Goal: Task Accomplishment & Management: Manage account settings

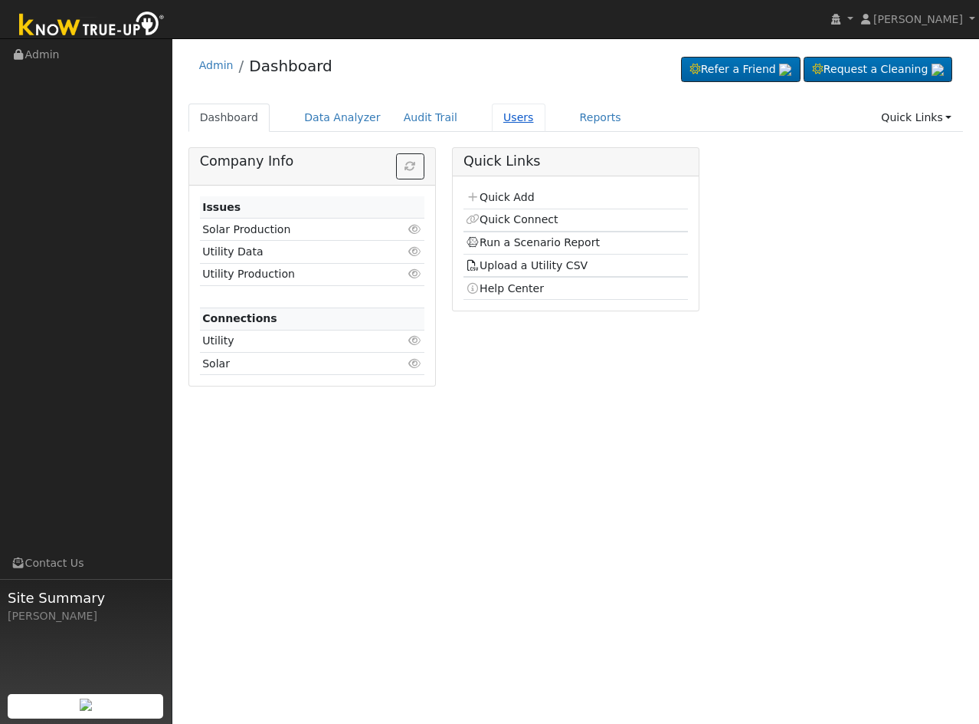
click at [497, 110] on link "Users" at bounding box center [519, 117] width 54 height 28
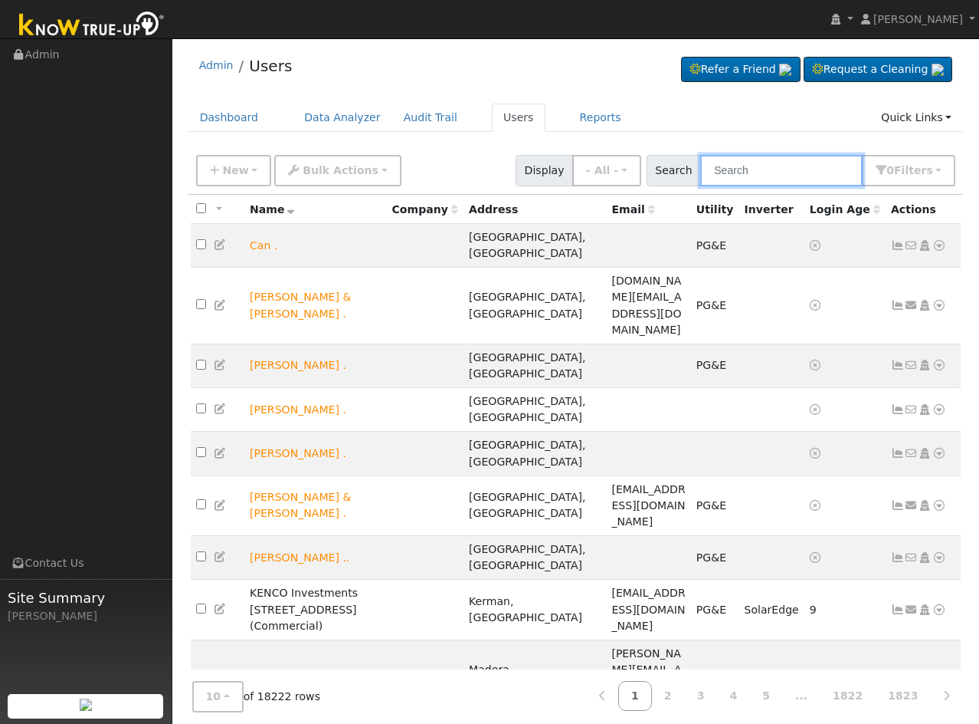
click at [765, 169] on input "text" at bounding box center [782, 170] width 162 height 31
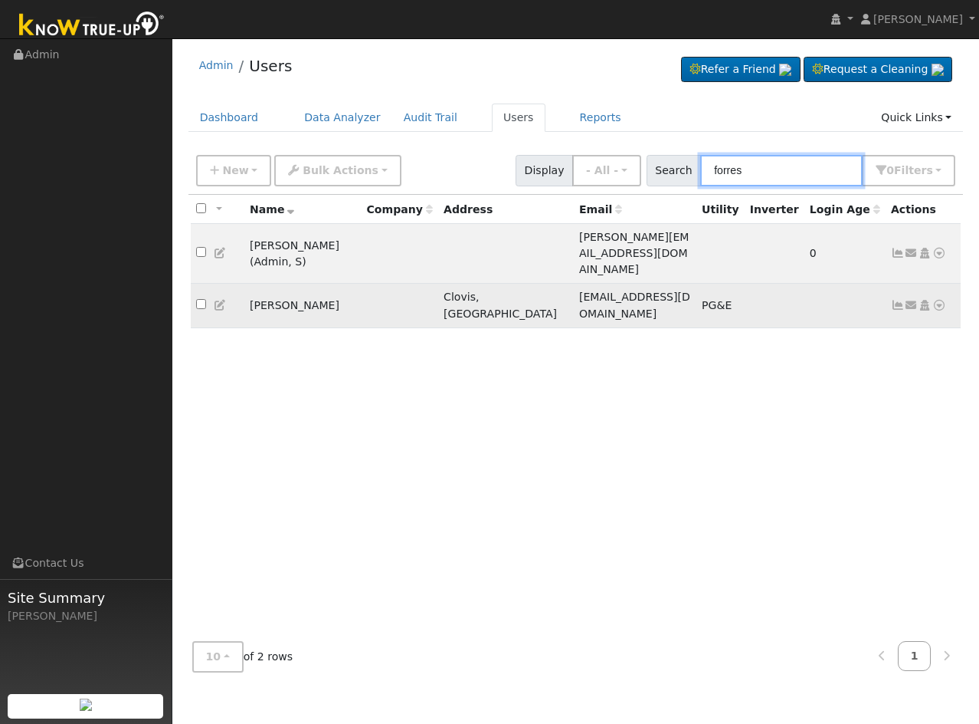
type input "forres"
click at [907, 297] on link at bounding box center [912, 305] width 14 height 16
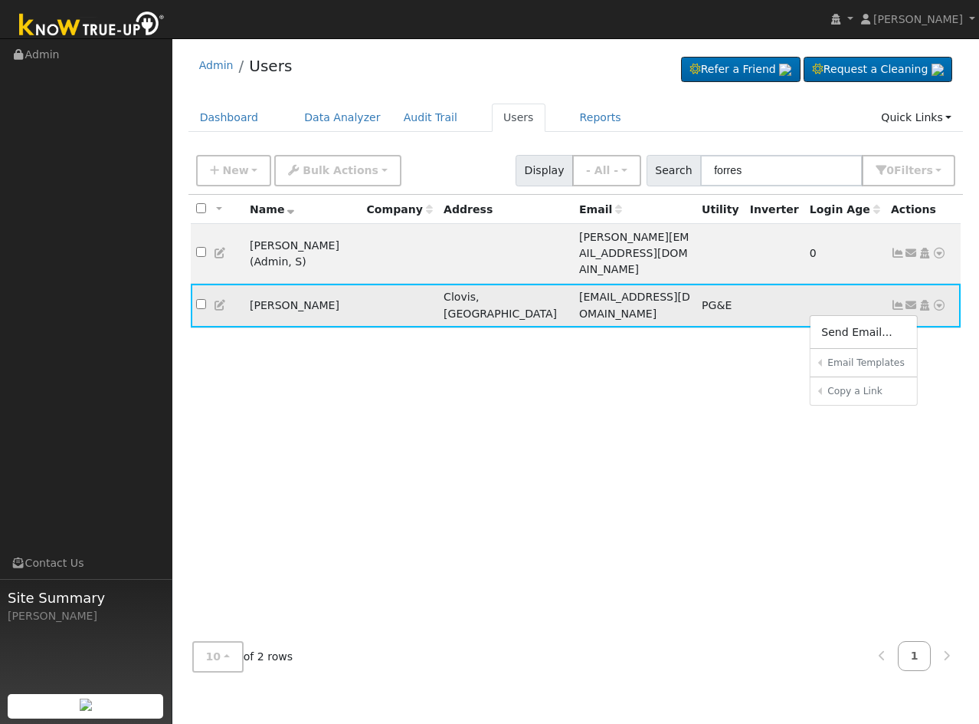
click at [889, 284] on td "Send Email... Email Templates Shared Templates Access Link (Password Reset) Con…" at bounding box center [924, 306] width 76 height 44
click at [894, 300] on icon at bounding box center [898, 305] width 14 height 11
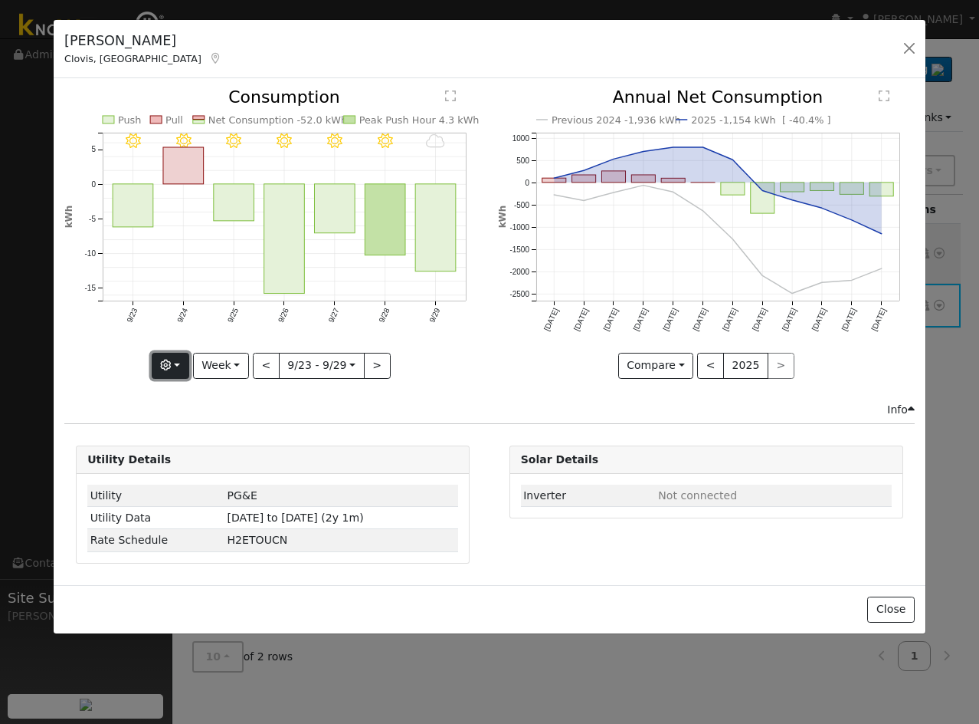
click at [189, 362] on button "button" at bounding box center [171, 366] width 38 height 26
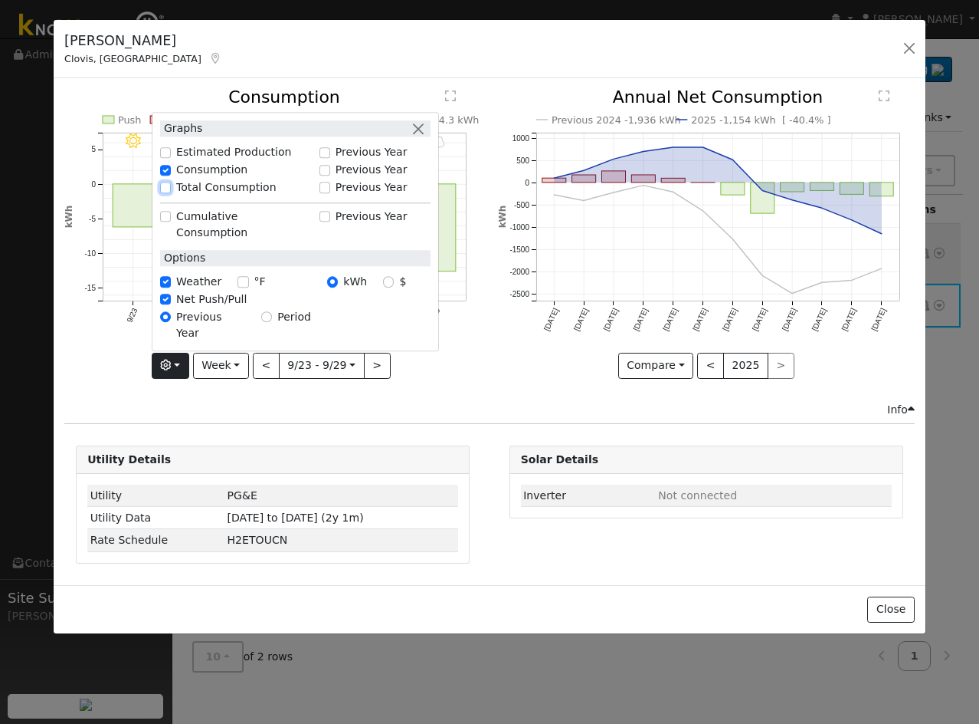
click at [168, 193] on input "Total Consumption" at bounding box center [165, 187] width 11 height 11
checkbox input "true"
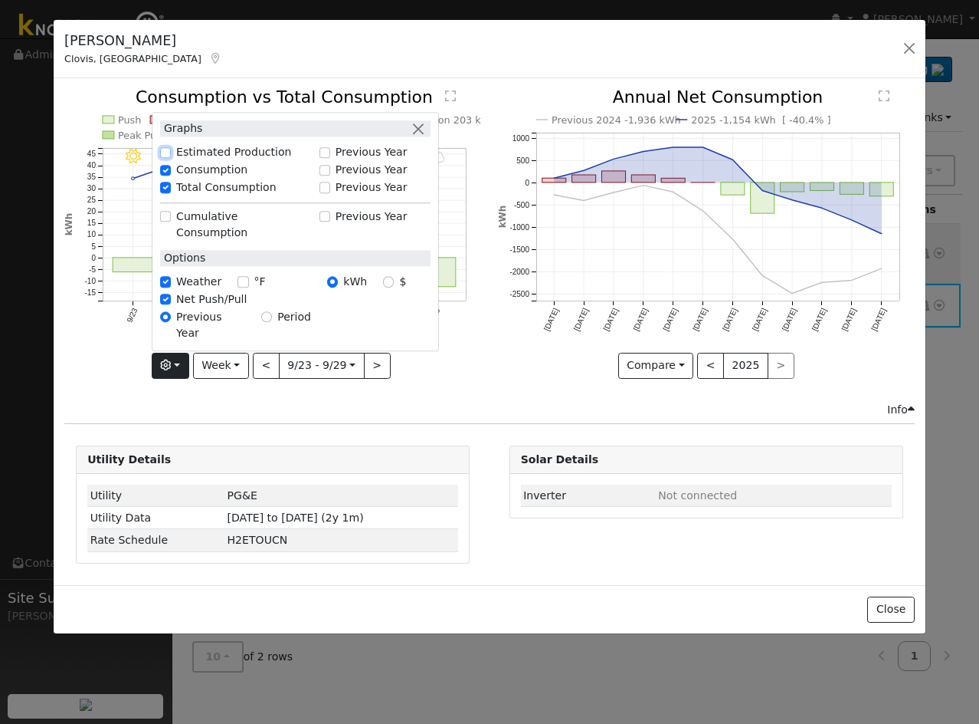
click at [170, 158] on input "Estimated Production" at bounding box center [165, 152] width 11 height 11
checkbox input "true"
click at [451, 370] on icon "9/29 - Cloudy 9/28 - Clear 9/27 - Clear 9/26 - Clear 9/25 - Clear 9/24 - Clear …" at bounding box center [272, 236] width 417 height 295
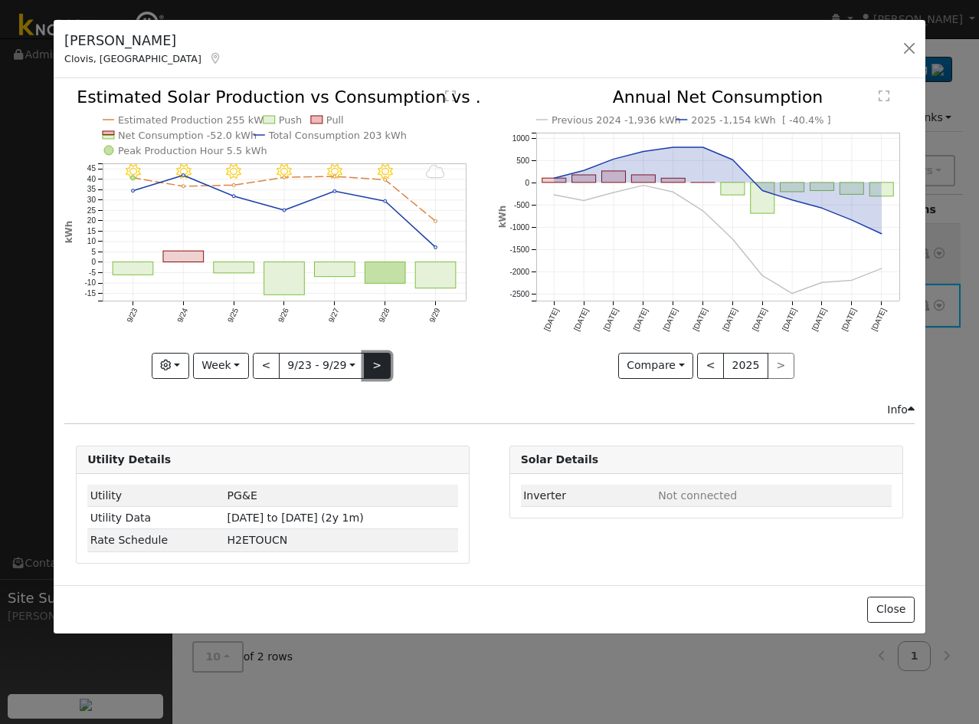
click at [382, 359] on button ">" at bounding box center [377, 366] width 27 height 26
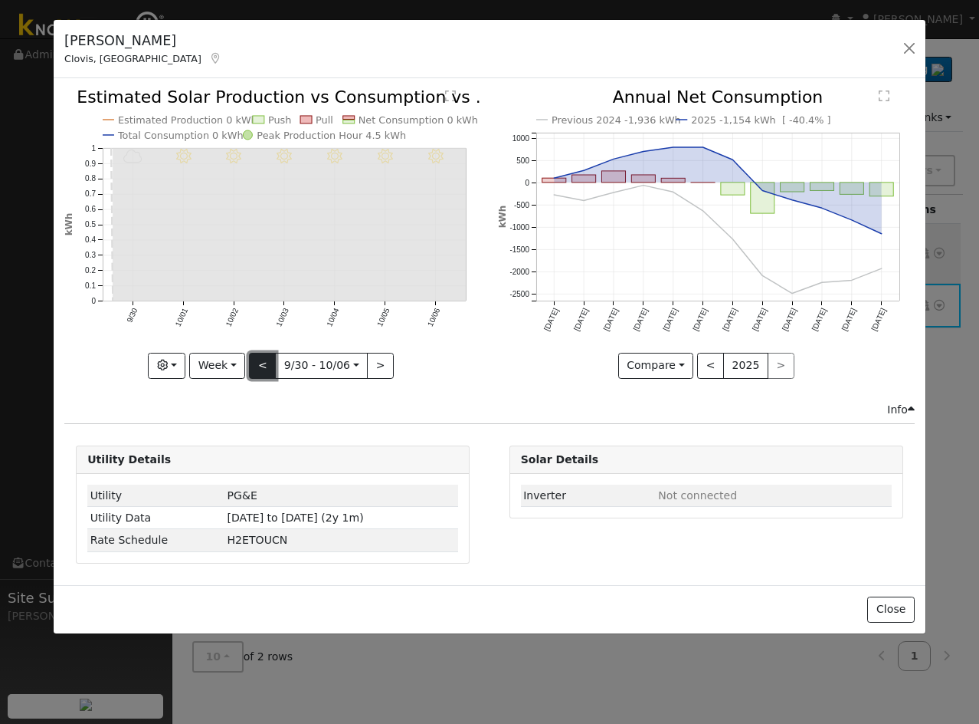
click at [264, 366] on button "<" at bounding box center [262, 366] width 27 height 26
type input "[DATE]"
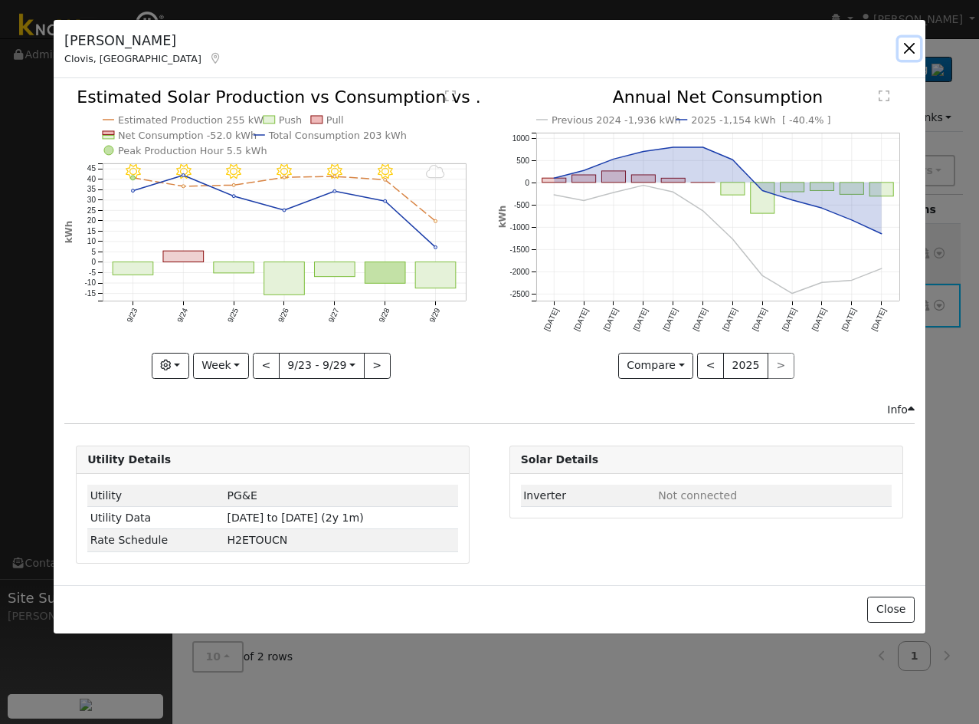
click at [914, 56] on button "button" at bounding box center [909, 48] width 21 height 21
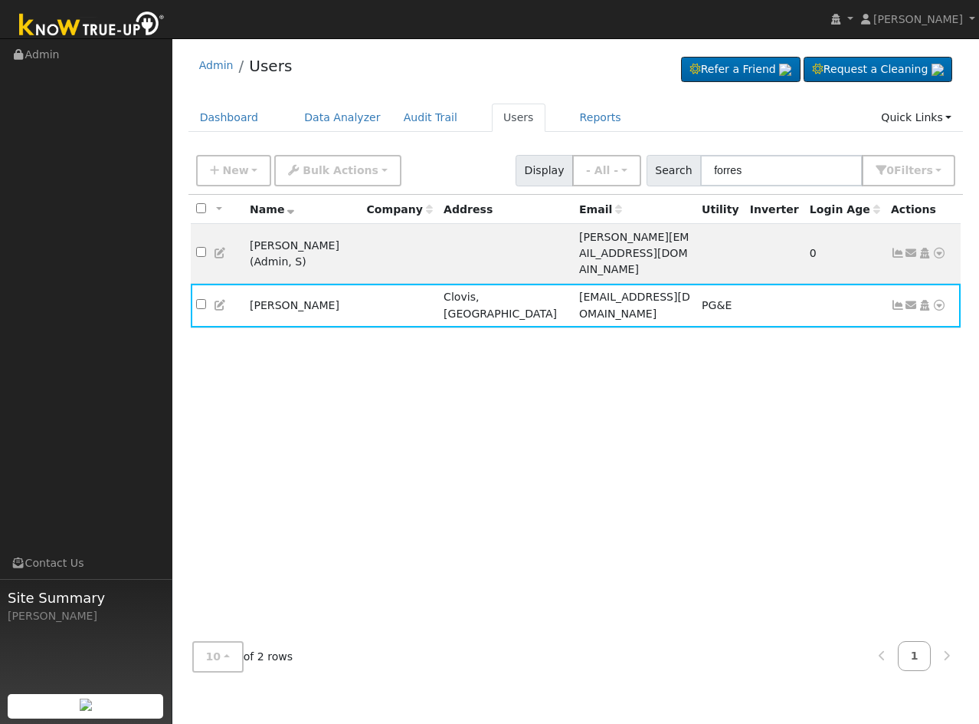
click at [530, 374] on div "All None All on page None on page Name Company Address Email Utility Inverter L…" at bounding box center [577, 412] width 776 height 434
